Goal: Navigation & Orientation: Find specific page/section

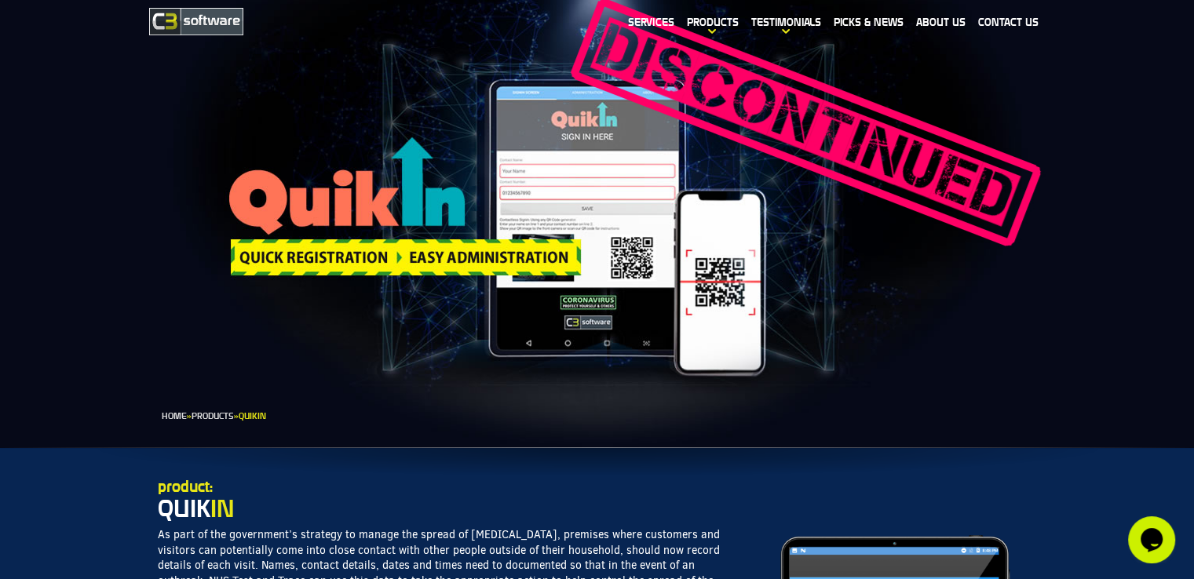
click at [201, 14] on img at bounding box center [196, 21] width 94 height 27
